Goal: Task Accomplishment & Management: Manage account settings

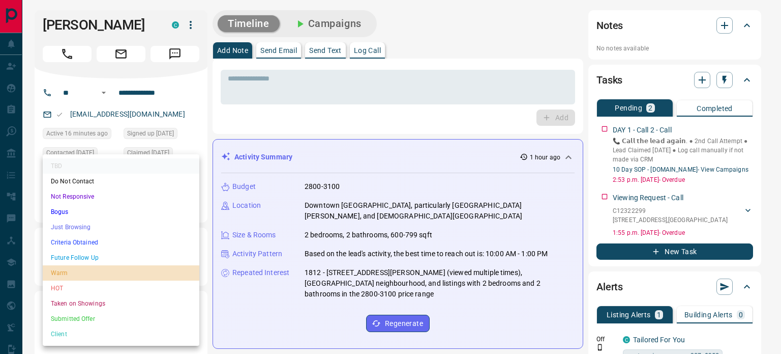
click at [124, 272] on li "Warm" at bounding box center [121, 272] width 157 height 15
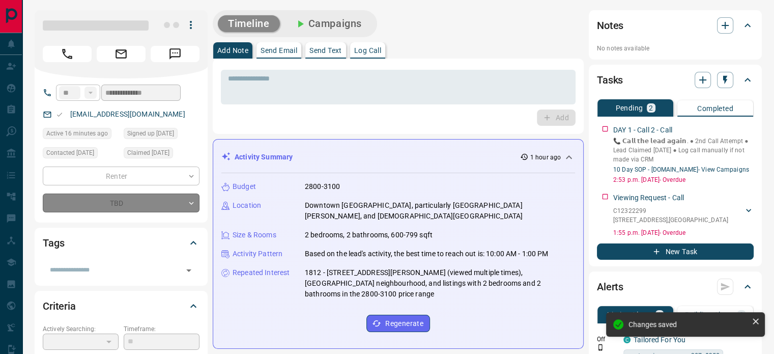
type input "*"
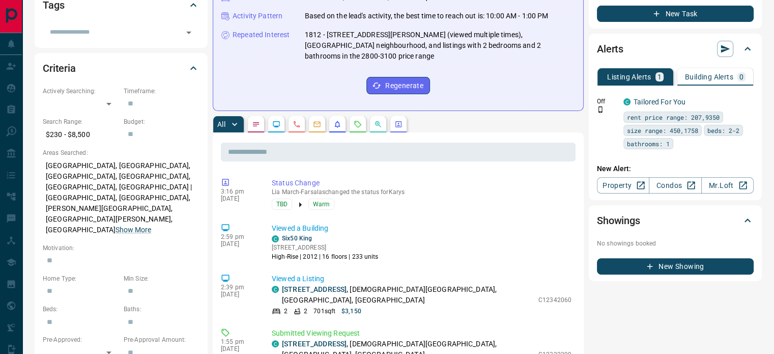
scroll to position [237, 0]
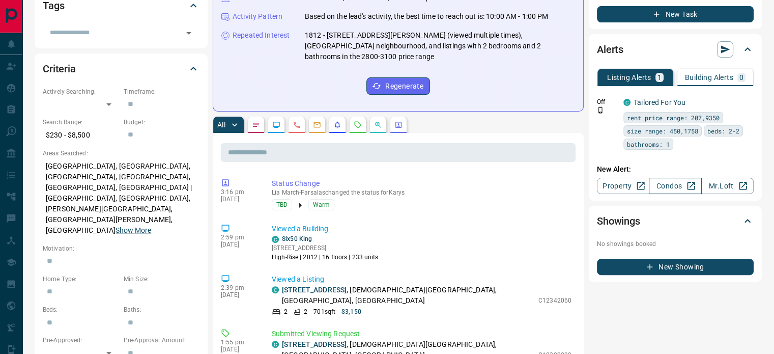
click at [672, 179] on link "Condos" at bounding box center [675, 186] width 52 height 16
click at [721, 46] on icon "button" at bounding box center [725, 50] width 9 height 8
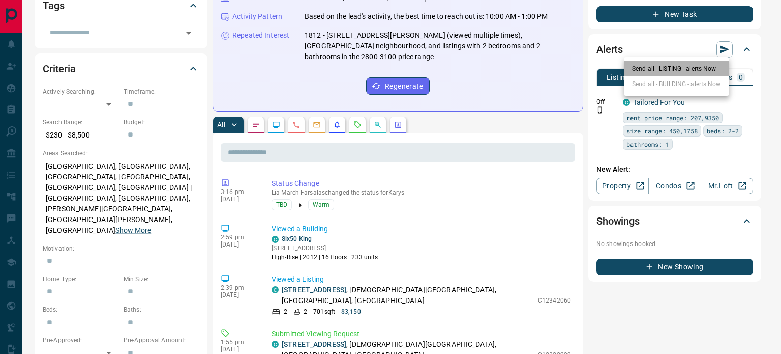
click at [678, 71] on li "Send all - LISTING - alerts Now" at bounding box center [676, 68] width 105 height 15
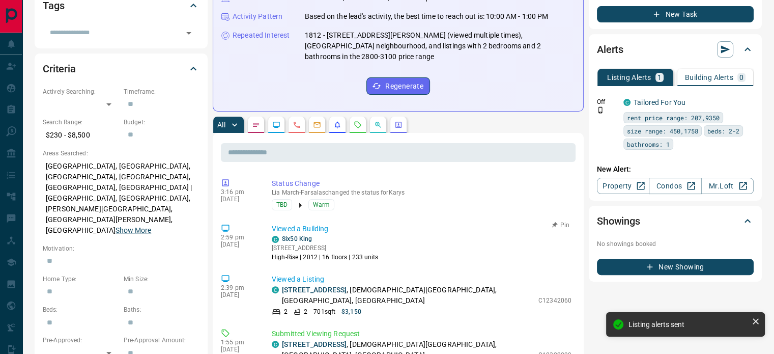
scroll to position [0, 0]
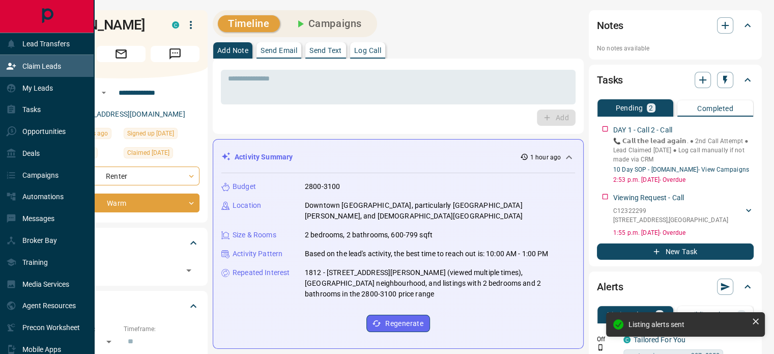
click at [47, 64] on p "Claim Leads" at bounding box center [41, 66] width 39 height 8
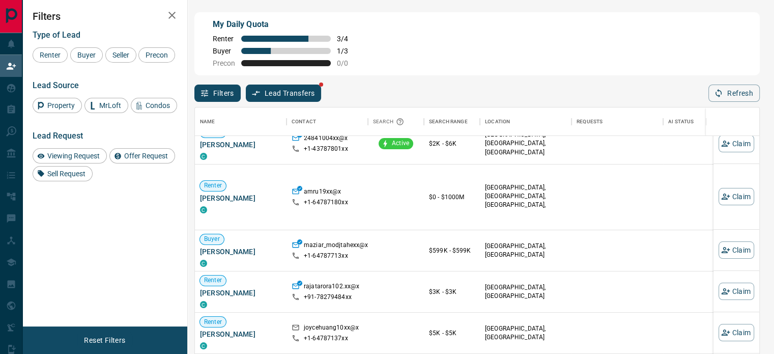
scroll to position [96, 0]
click at [726, 245] on button "Claim" at bounding box center [736, 249] width 36 height 17
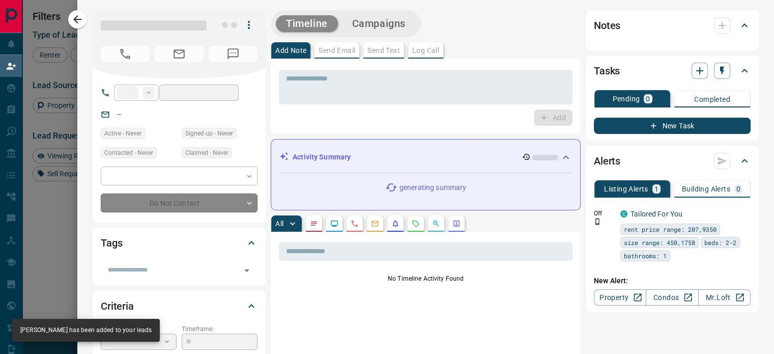
type input "**"
type input "**********"
type input "**"
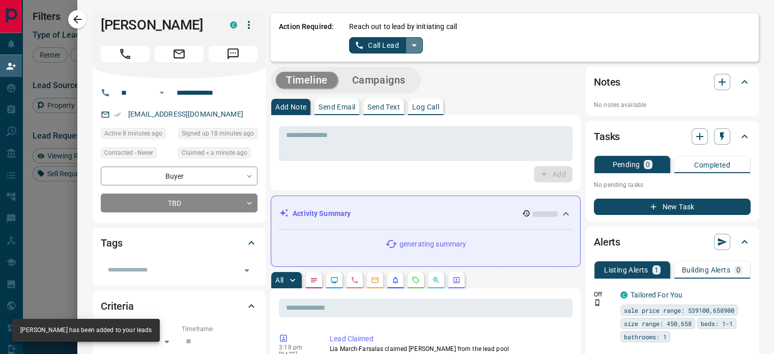
click at [408, 41] on icon "split button" at bounding box center [414, 45] width 12 height 12
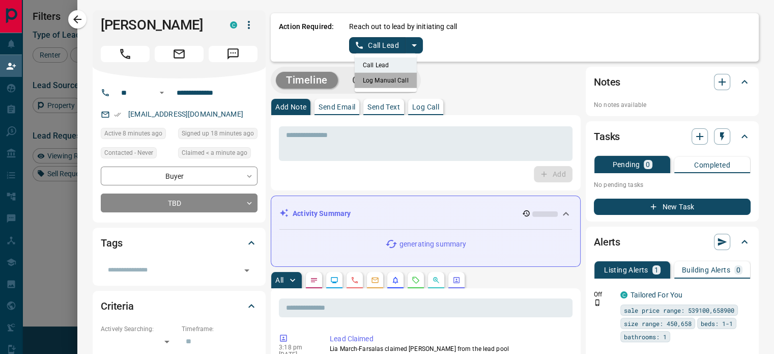
click at [391, 77] on li "Log Manual Call" at bounding box center [386, 80] width 62 height 15
click at [387, 49] on button "Log Manual Call" at bounding box center [382, 45] width 67 height 16
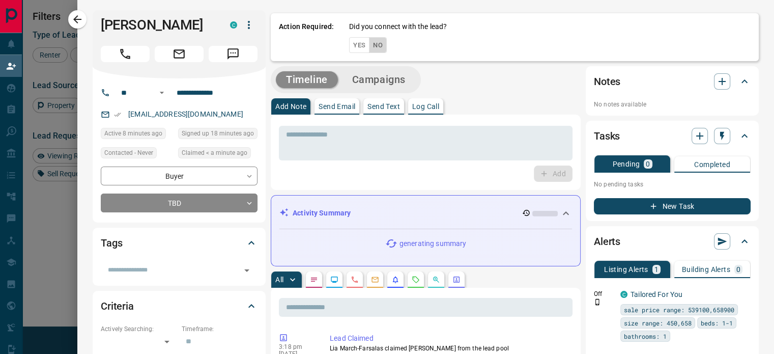
click at [372, 48] on button "No" at bounding box center [378, 45] width 18 height 16
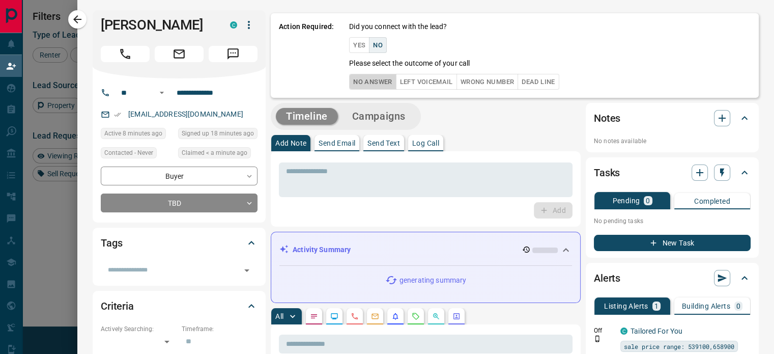
click at [380, 85] on button "No Answer" at bounding box center [372, 82] width 47 height 16
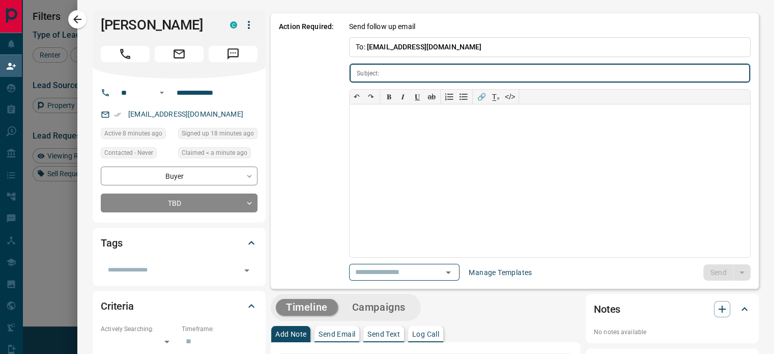
type input "**********"
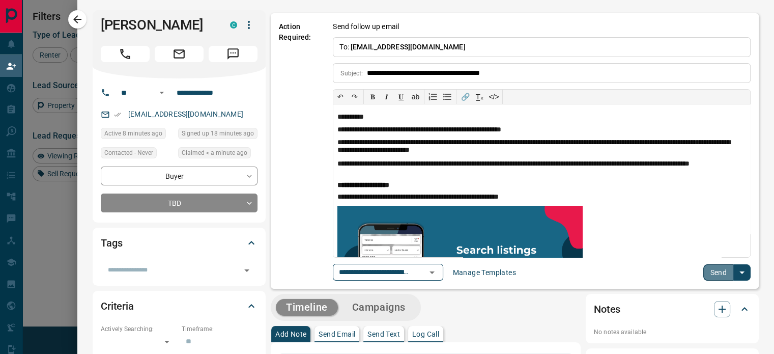
click at [706, 268] on button "Send" at bounding box center [718, 272] width 30 height 16
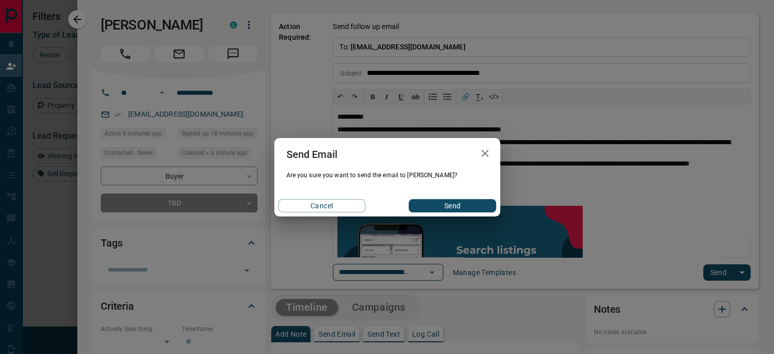
click at [417, 205] on button "Send" at bounding box center [451, 205] width 87 height 13
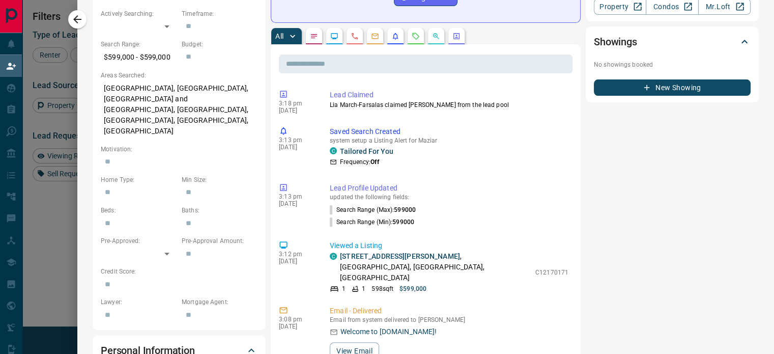
scroll to position [0, 0]
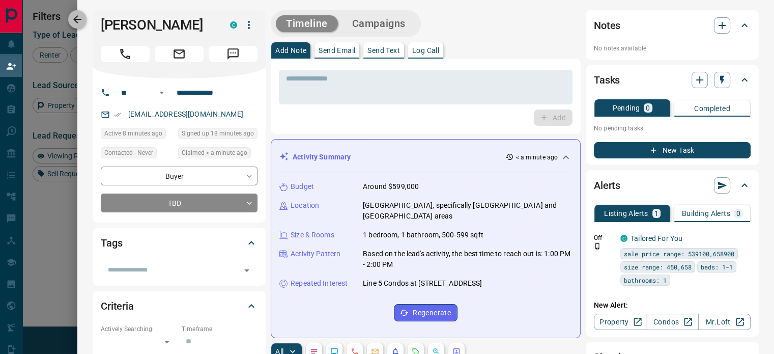
click at [77, 11] on button "button" at bounding box center [77, 19] width 18 height 18
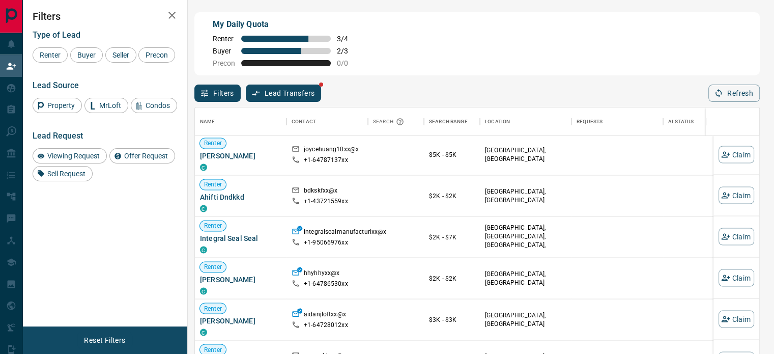
scroll to position [273, 0]
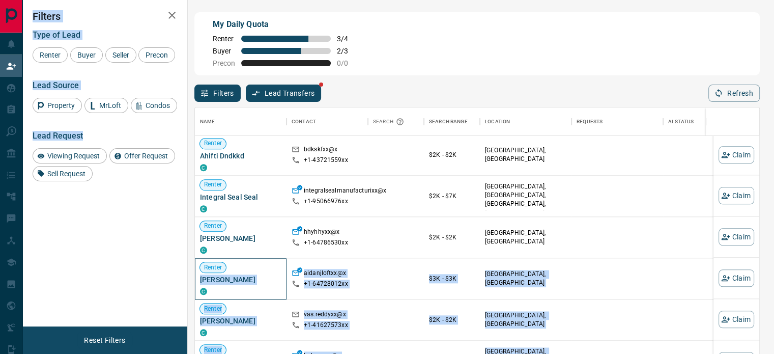
drag, startPoint x: 250, startPoint y: 260, endPoint x: 148, endPoint y: 186, distance: 126.8
click at [148, 186] on div "My Daily Quota Renter 3 / 4 Buyer 2 / 3 Precon 0 / 0 Filters Lead Transfers Ref…" at bounding box center [397, 151] width 751 height 303
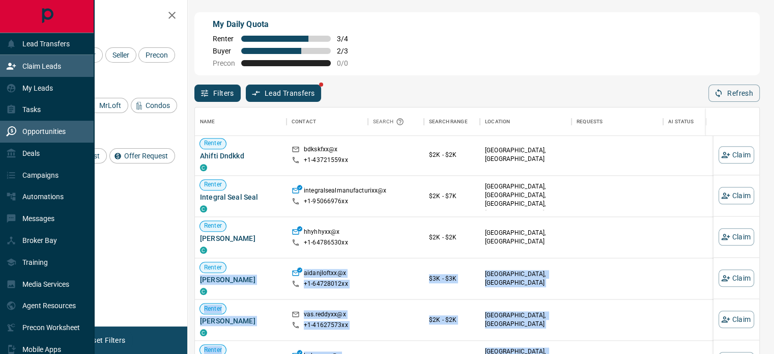
click at [27, 123] on div "Opportunities" at bounding box center [47, 132] width 94 height 22
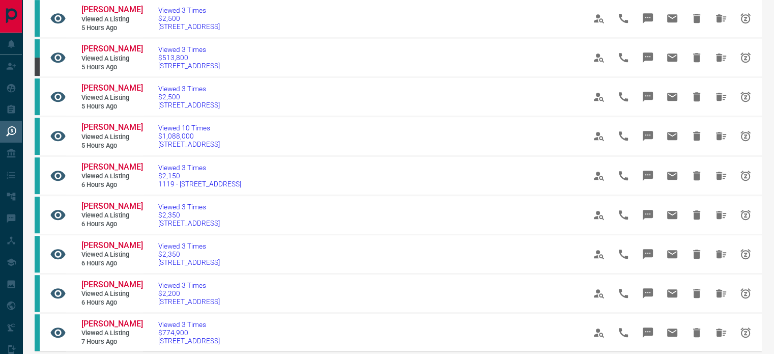
scroll to position [518, 0]
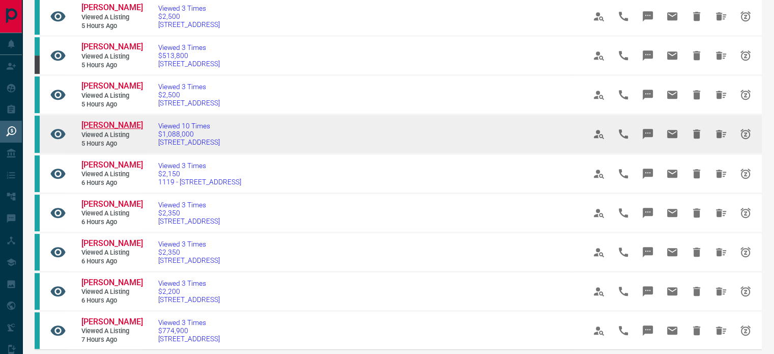
click at [123, 130] on span "[PERSON_NAME]" at bounding box center [112, 125] width 62 height 10
